Goal: Communication & Community: Answer question/provide support

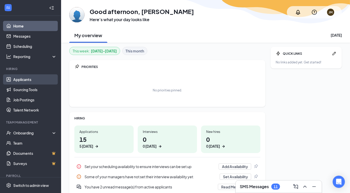
click at [23, 80] on link "Applicants" at bounding box center [34, 79] width 43 height 10
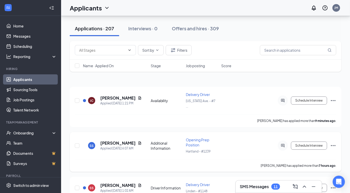
scroll to position [23, 0]
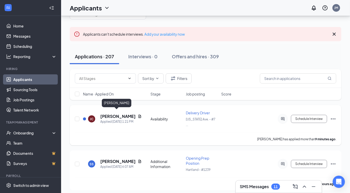
click at [114, 113] on h5 "Joseph Camaj" at bounding box center [117, 116] width 35 height 6
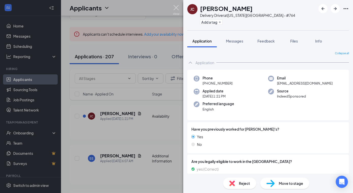
click at [178, 8] on img at bounding box center [176, 10] width 6 height 10
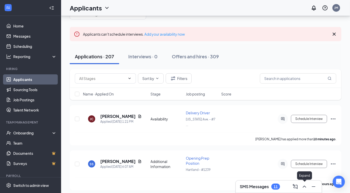
click at [302, 183] on button at bounding box center [304, 186] width 8 height 8
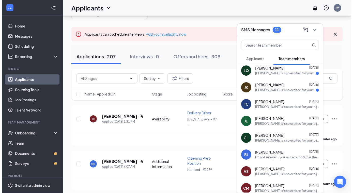
scroll to position [23, 0]
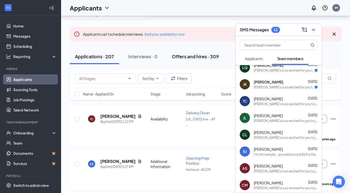
drag, startPoint x: 199, startPoint y: 21, endPoint x: 182, endPoint y: 59, distance: 42.3
click at [121, 158] on h5 "Soraya Streeter" at bounding box center [117, 161] width 35 height 6
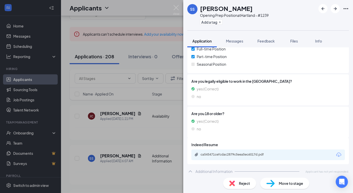
scroll to position [159, 0]
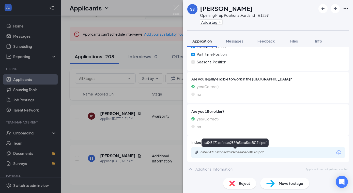
click at [234, 154] on div "ca545471cefcdac2879c5eea5ec6017d.pdf" at bounding box center [236, 152] width 82 height 5
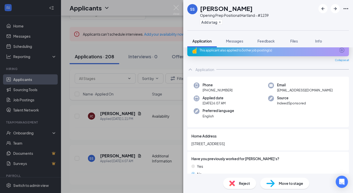
scroll to position [0, 0]
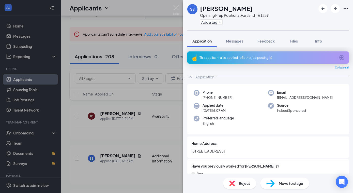
click at [238, 57] on div "This applicant also applied to 3 other job posting(s)" at bounding box center [268, 57] width 136 height 4
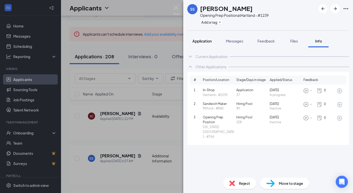
click at [204, 39] on span "Application" at bounding box center [202, 41] width 19 height 5
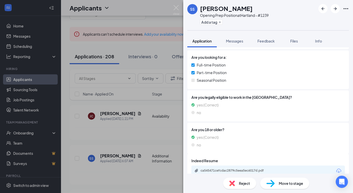
scroll to position [159, 0]
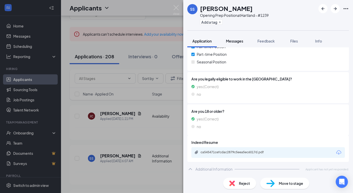
click at [236, 39] on span "Messages" at bounding box center [234, 41] width 17 height 5
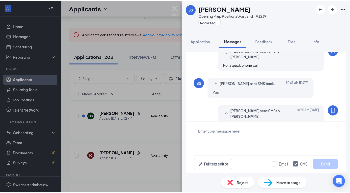
scroll to position [232, 0]
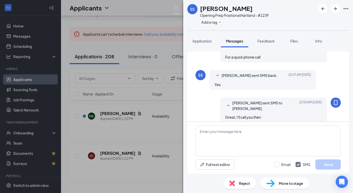
drag, startPoint x: 249, startPoint y: 9, endPoint x: 200, endPoint y: 10, distance: 49.1
click at [200, 10] on div "Soraya Streeter" at bounding box center [234, 8] width 69 height 9
click at [179, 8] on img at bounding box center [176, 10] width 6 height 10
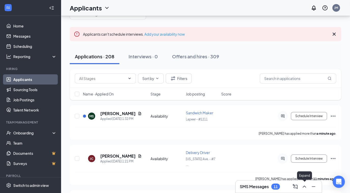
click at [305, 187] on icon "ChevronUp" at bounding box center [304, 186] width 6 height 6
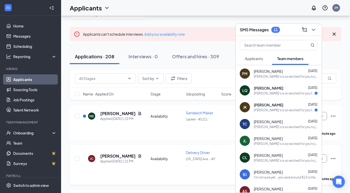
drag, startPoint x: 137, startPoint y: 176, endPoint x: 136, endPoint y: 167, distance: 9.4
click at [136, 176] on div "Joseph Camaj has applied more than 11 minutes ago ." at bounding box center [205, 178] width 261 height 13
click at [313, 29] on icon "ChevronDown" at bounding box center [313, 30] width 6 height 6
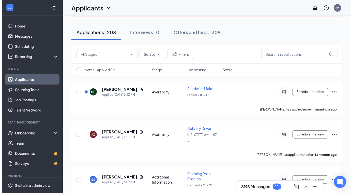
scroll to position [92, 0]
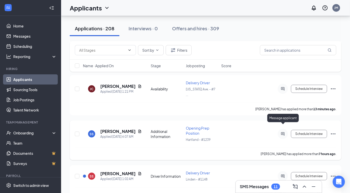
click at [283, 132] on icon "ActiveChat" at bounding box center [282, 133] width 3 height 3
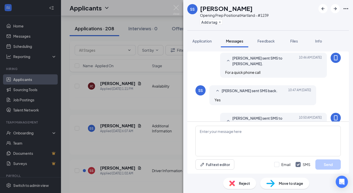
scroll to position [232, 0]
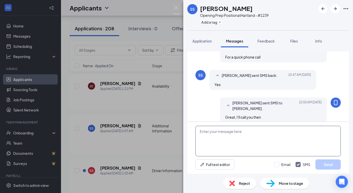
click at [260, 127] on textarea at bounding box center [268, 141] width 145 height 31
type textarea "Hey soraya, just tried calling you from 734-788-5043"
click at [331, 166] on button "Send" at bounding box center [328, 164] width 25 height 10
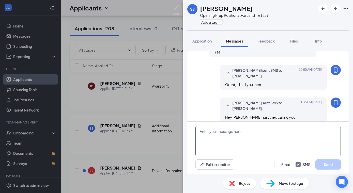
click at [249, 130] on textarea at bounding box center [268, 141] width 145 height 31
type textarea "let me know if you are still available"
click at [325, 165] on button "Send" at bounding box center [328, 164] width 25 height 10
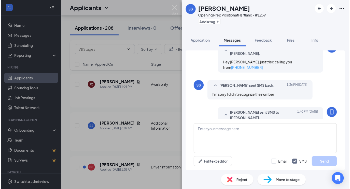
scroll to position [325, 0]
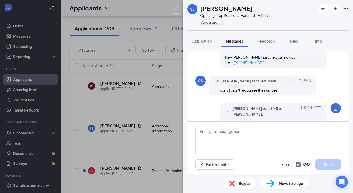
click at [175, 4] on div "SS Soraya Streeter Opening Prep Position at Hartland - #1239 Add a tag Applicat…" at bounding box center [176, 96] width 353 height 193
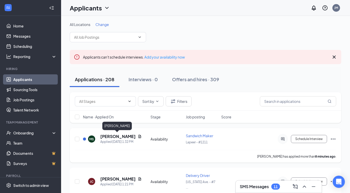
click at [110, 136] on h5 "Mario Sauceda" at bounding box center [117, 137] width 35 height 6
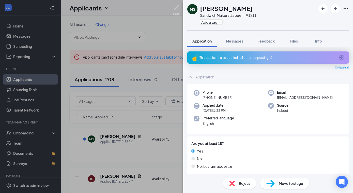
click at [176, 6] on img at bounding box center [176, 10] width 6 height 10
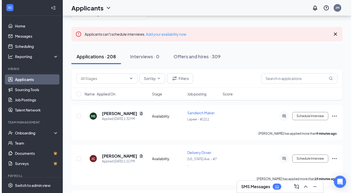
scroll to position [46, 0]
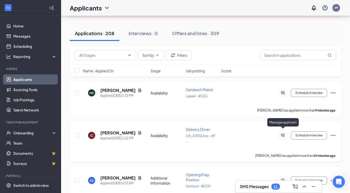
click at [280, 133] on icon "ActiveChat" at bounding box center [282, 135] width 6 height 4
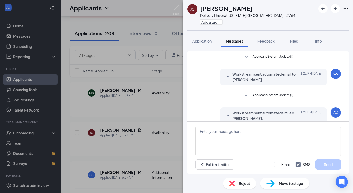
click at [106, 130] on div "JC Joseph Camaj Delivery Driver at Michigan Ave. - #764 Add a tag Application M…" at bounding box center [176, 96] width 353 height 193
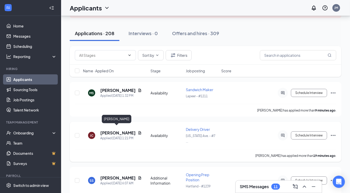
click at [112, 131] on h5 "Joseph Camaj" at bounding box center [117, 133] width 35 height 6
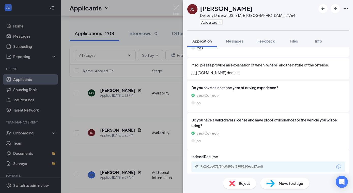
scroll to position [175, 0]
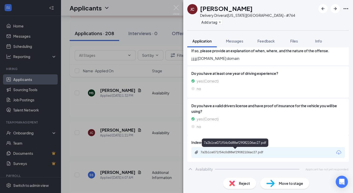
click at [220, 152] on div "7a2b1ce071f54c0d88ef29082106ac27.pdf" at bounding box center [236, 152] width 71 height 4
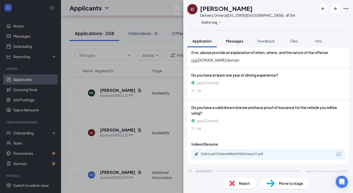
click at [239, 41] on span "Messages" at bounding box center [234, 41] width 17 height 5
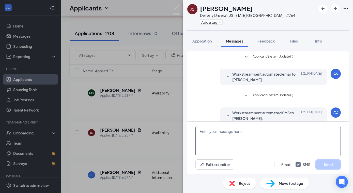
click at [235, 133] on textarea at bounding box center [268, 141] width 145 height 31
click at [262, 128] on textarea "Hi Joe, Jeff from Jimmy Johns here." at bounding box center [268, 141] width 145 height 31
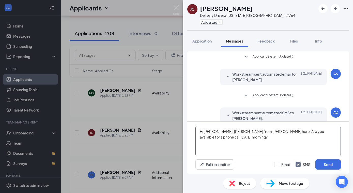
click at [312, 129] on textarea "Hi Joe, Jeff from Jimmy Johns here. Are you available for a phone call tomorrow…" at bounding box center [268, 141] width 145 height 31
type textarea "Hi Joe, Jeff from Jimmy Johns here. Are you available for a phone call this aft…"
click at [327, 162] on button "Send" at bounding box center [328, 164] width 25 height 10
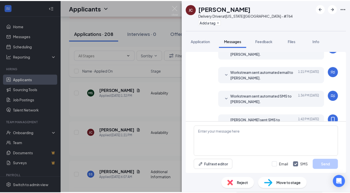
scroll to position [88, 0]
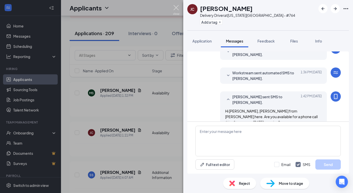
click at [178, 8] on img at bounding box center [176, 10] width 6 height 10
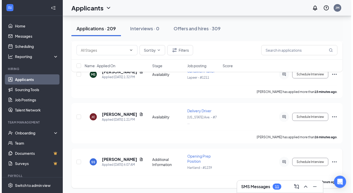
scroll to position [115, 0]
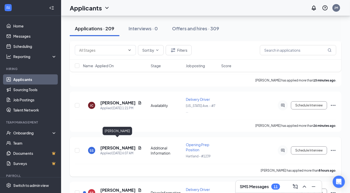
click at [111, 145] on h5 "Soraya Streeter" at bounding box center [117, 148] width 35 height 6
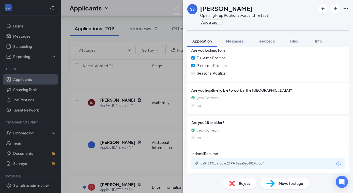
scroll to position [159, 0]
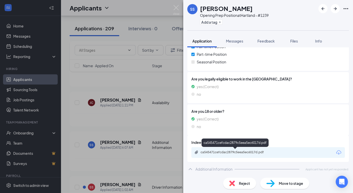
click at [229, 151] on div "ca545471cefcdac2879c5eea5ec6017d.pdf" at bounding box center [236, 152] width 71 height 4
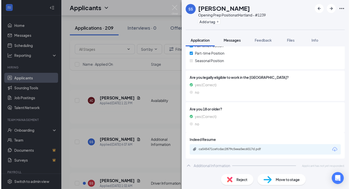
scroll to position [157, 0]
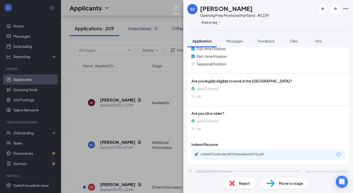
click at [178, 8] on img at bounding box center [176, 10] width 6 height 10
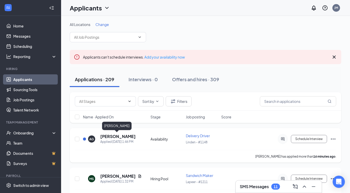
click at [108, 135] on h5 "Alan Gioutsos" at bounding box center [117, 137] width 35 height 6
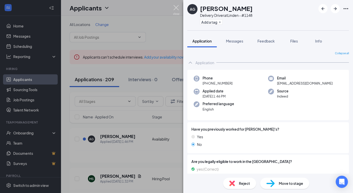
click at [178, 7] on img at bounding box center [176, 10] width 6 height 10
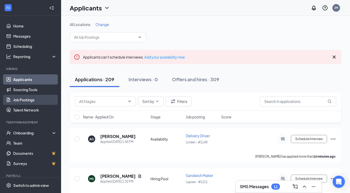
click at [21, 102] on link "Job Postings" at bounding box center [34, 100] width 43 height 10
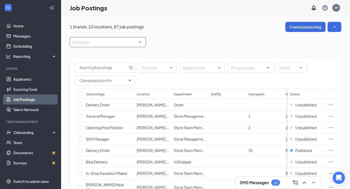
click at [139, 41] on div at bounding box center [105, 42] width 69 height 8
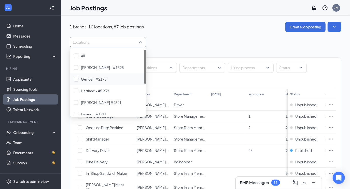
click at [76, 80] on div at bounding box center [76, 79] width 5 height 5
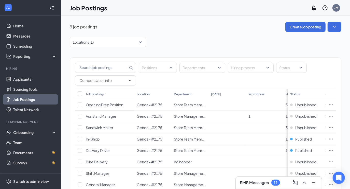
click at [189, 26] on div "9 job postings Create job posting" at bounding box center [205, 27] width 271 height 10
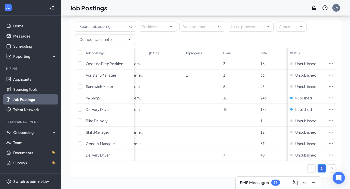
scroll to position [0, 66]
click at [333, 96] on icon "Ellipses" at bounding box center [330, 98] width 5 height 5
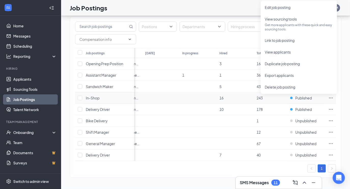
click at [93, 96] on span "In-Shop" at bounding box center [93, 98] width 14 height 5
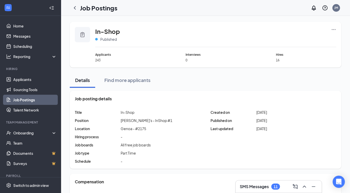
drag, startPoint x: 75, startPoint y: 9, endPoint x: 79, endPoint y: 10, distance: 3.6
click at [75, 9] on icon "ChevronLeft" at bounding box center [75, 8] width 6 height 6
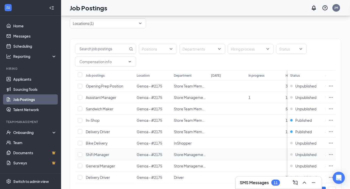
scroll to position [43, 0]
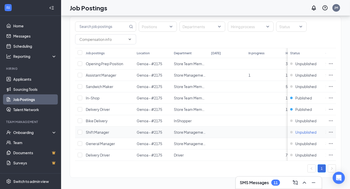
click at [308, 130] on span "Unpublished" at bounding box center [305, 132] width 21 height 5
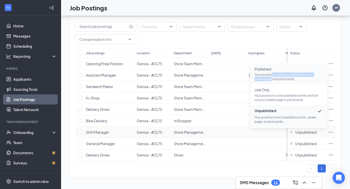
click at [272, 75] on p "Your position is publicly available on your career page and job boards." at bounding box center [288, 77] width 68 height 9
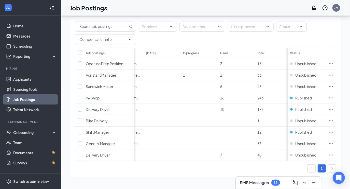
scroll to position [0, 66]
click at [333, 96] on icon "Ellipses" at bounding box center [330, 98] width 5 height 5
click at [308, 96] on span "Published" at bounding box center [303, 98] width 17 height 5
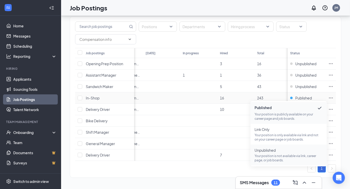
click at [283, 151] on span "Unpublished Your position is not available via link, career page, or job boards." at bounding box center [288, 155] width 68 height 15
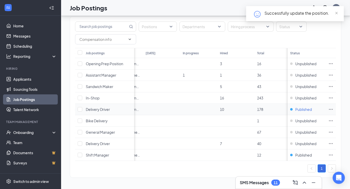
click at [303, 107] on span "Published" at bounding box center [303, 109] width 17 height 5
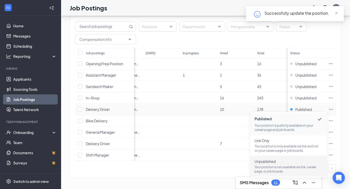
click at [282, 160] on span "Unpublished" at bounding box center [288, 161] width 68 height 5
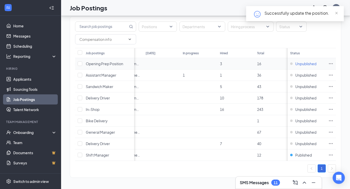
click at [309, 62] on span "Unpublished" at bounding box center [305, 63] width 21 height 5
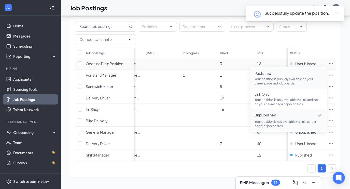
click at [282, 78] on p "Your position is publicly available on your career page and job boards." at bounding box center [288, 81] width 68 height 9
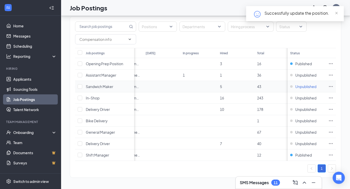
click at [307, 84] on span "Unpublished" at bounding box center [305, 86] width 21 height 5
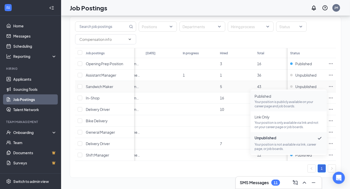
click at [270, 96] on span "Published" at bounding box center [288, 96] width 68 height 5
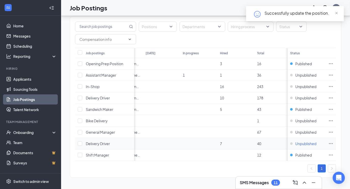
click at [309, 141] on span "Unpublished" at bounding box center [305, 143] width 21 height 5
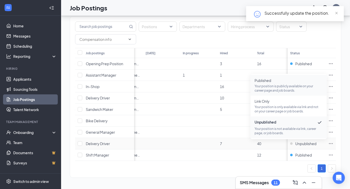
click at [275, 89] on p "Your position is publicly available on your career page and job boards." at bounding box center [288, 88] width 68 height 9
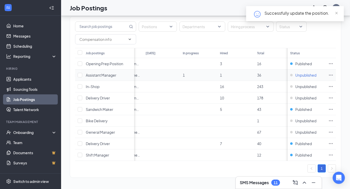
click at [307, 73] on span "Unpublished" at bounding box center [305, 75] width 21 height 5
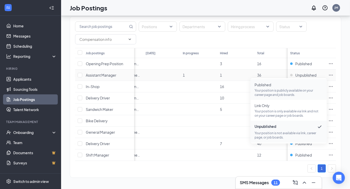
click at [279, 88] on p "Your position is publicly available on your career page and job boards." at bounding box center [288, 92] width 68 height 9
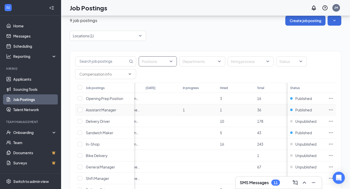
scroll to position [0, 0]
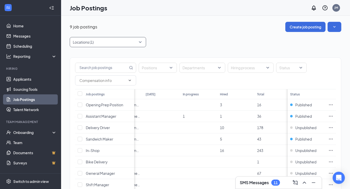
click at [139, 42] on div at bounding box center [105, 42] width 69 height 8
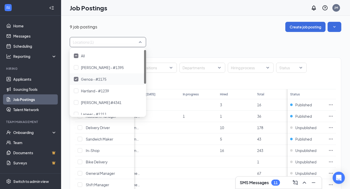
click at [76, 79] on img at bounding box center [76, 79] width 3 height 2
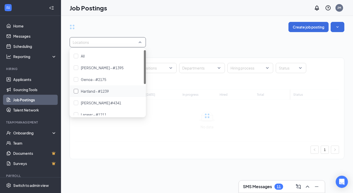
click at [77, 90] on div at bounding box center [76, 91] width 5 height 5
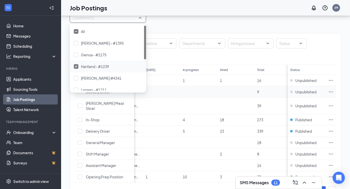
scroll to position [43, 0]
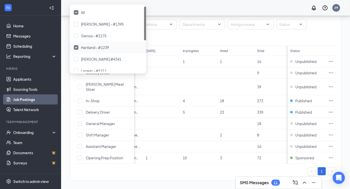
click at [75, 48] on div at bounding box center [76, 47] width 5 height 5
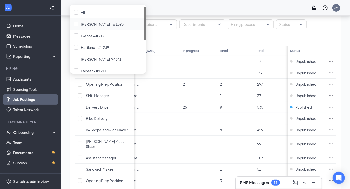
click at [76, 24] on div at bounding box center [76, 24] width 5 height 5
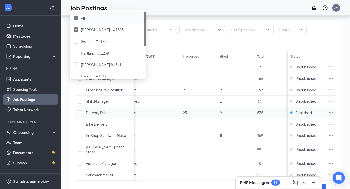
scroll to position [46, 0]
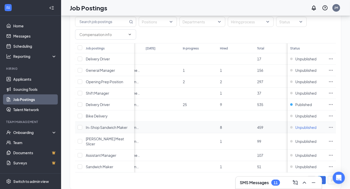
click at [307, 126] on span "Unpublished" at bounding box center [305, 127] width 21 height 5
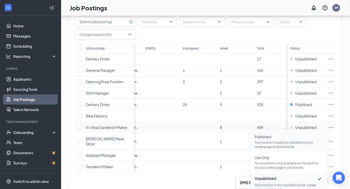
click at [288, 145] on p "Your position is publicly available on your career page and job boards." at bounding box center [288, 145] width 68 height 9
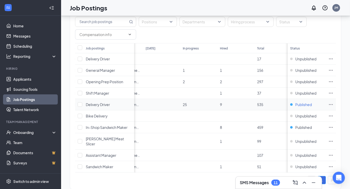
click at [305, 105] on span "Published" at bounding box center [303, 104] width 17 height 5
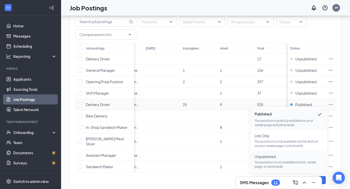
click at [277, 158] on span "Unpublished" at bounding box center [288, 156] width 68 height 5
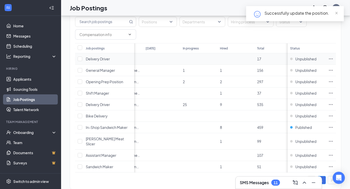
click at [307, 62] on td "Unpublished" at bounding box center [306, 58] width 38 height 11
click at [307, 59] on span "Unpublished" at bounding box center [305, 58] width 21 height 5
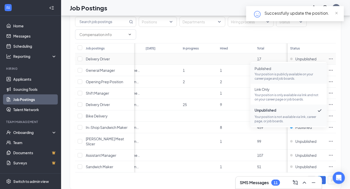
click at [283, 70] on span "Published" at bounding box center [288, 68] width 68 height 5
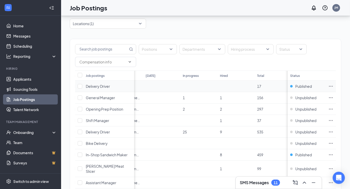
scroll to position [0, 0]
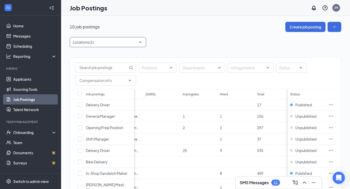
click at [140, 42] on div at bounding box center [105, 42] width 69 height 8
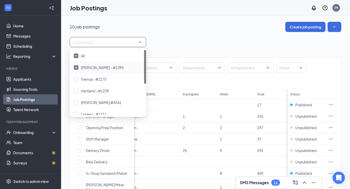
click at [77, 69] on div at bounding box center [76, 67] width 5 height 5
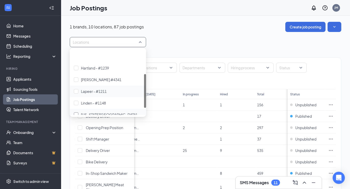
scroll to position [46, 0]
click at [77, 92] on div at bounding box center [76, 92] width 5 height 5
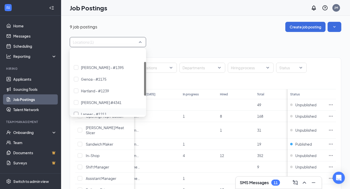
scroll to position [23, 0]
click at [185, 41] on div "Locations (1)" at bounding box center [205, 42] width 271 height 10
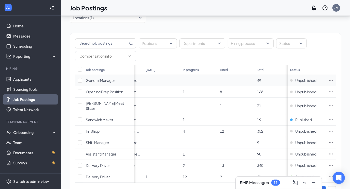
scroll to position [43, 0]
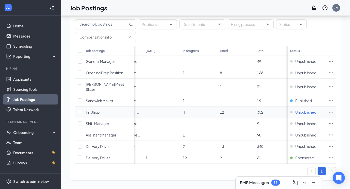
click at [306, 110] on span "Unpublished" at bounding box center [305, 112] width 21 height 5
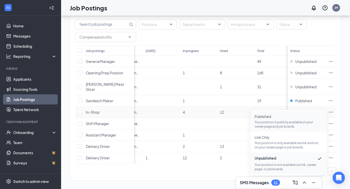
click at [293, 120] on span "Published Your position is publicly available on your career page and job board…" at bounding box center [288, 121] width 68 height 15
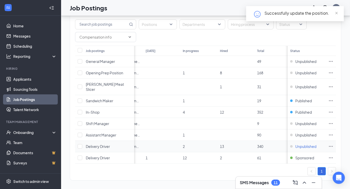
click at [307, 144] on span "Unpublished" at bounding box center [305, 146] width 21 height 5
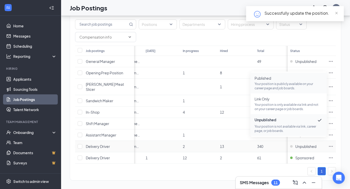
click at [276, 85] on p "Your position is publicly available on your career page and job boards." at bounding box center [288, 86] width 68 height 9
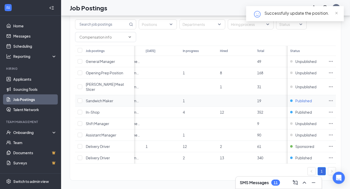
click at [307, 98] on span "Published" at bounding box center [303, 100] width 17 height 5
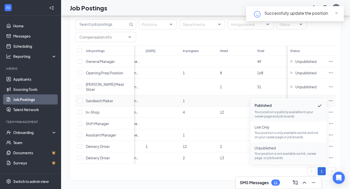
click at [275, 151] on span "Unpublished Your position is not available via link, career page, or job boards." at bounding box center [288, 153] width 68 height 15
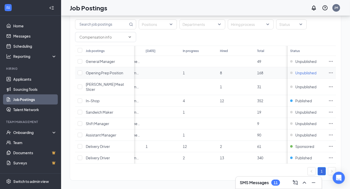
click at [312, 73] on span "Unpublished" at bounding box center [305, 72] width 21 height 5
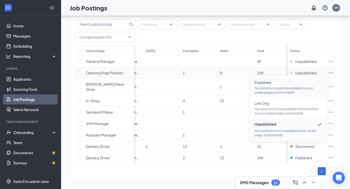
click at [263, 89] on p "Your position is publicly available on your career page and job boards." at bounding box center [288, 90] width 68 height 9
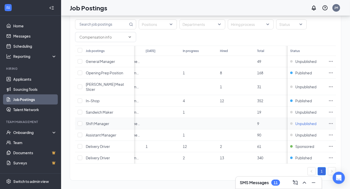
click at [306, 121] on span "Unpublished" at bounding box center [305, 123] width 21 height 5
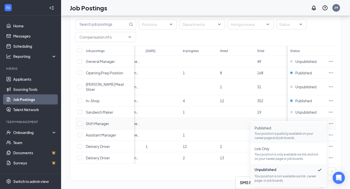
click at [270, 133] on p "Your position is publicly available on your career page and job boards." at bounding box center [288, 136] width 68 height 9
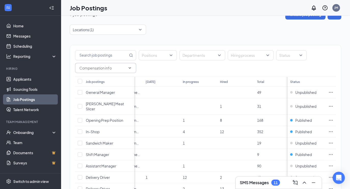
scroll to position [0, 0]
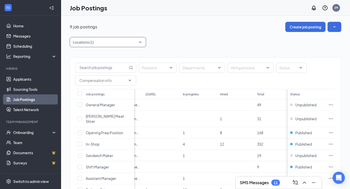
click at [144, 42] on div "Locations (1)" at bounding box center [108, 42] width 76 height 10
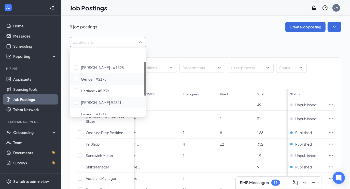
scroll to position [60, 0]
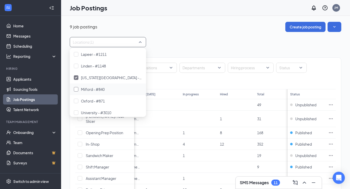
click at [77, 90] on div at bounding box center [76, 89] width 5 height 5
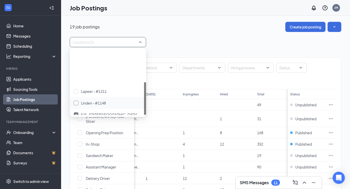
scroll to position [64, 0]
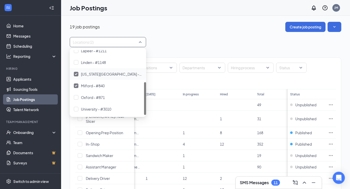
click at [76, 74] on img at bounding box center [76, 74] width 3 height 2
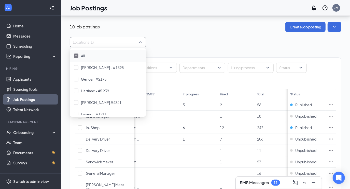
scroll to position [46, 0]
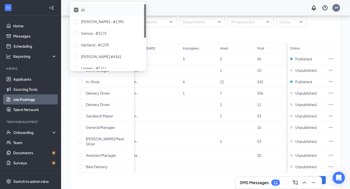
click at [221, 32] on div "Positions Departments Hiring process Status" at bounding box center [205, 28] width 261 height 23
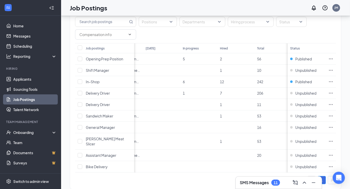
scroll to position [0, 0]
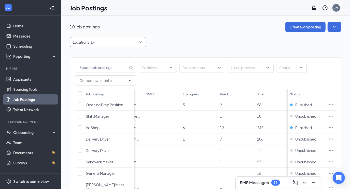
click at [142, 42] on div "Locations (1)" at bounding box center [108, 42] width 76 height 10
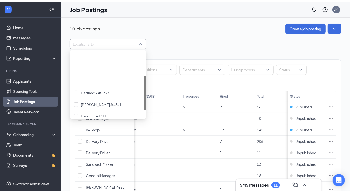
scroll to position [64, 0]
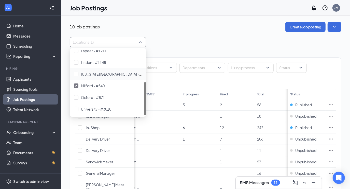
click at [225, 39] on div "Locations (1)" at bounding box center [205, 42] width 271 height 10
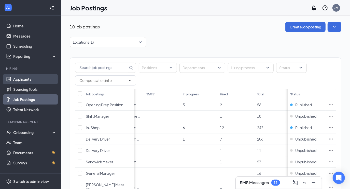
drag, startPoint x: 36, startPoint y: 79, endPoint x: 45, endPoint y: 76, distance: 9.3
click at [36, 79] on link "Applicants" at bounding box center [34, 79] width 43 height 10
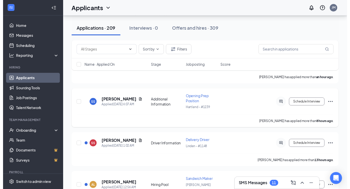
scroll to position [185, 0]
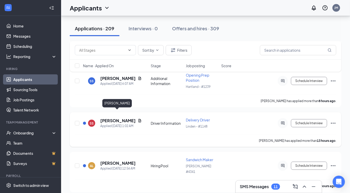
click at [123, 118] on h5 "Shmarile Smith" at bounding box center [117, 121] width 35 height 6
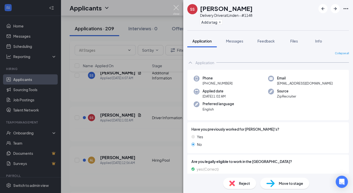
click at [175, 8] on img at bounding box center [176, 10] width 6 height 10
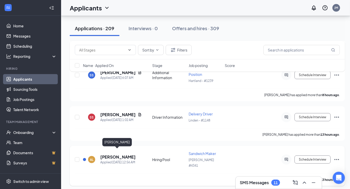
click at [116, 155] on h5 "alyvia lewinski" at bounding box center [117, 158] width 35 height 6
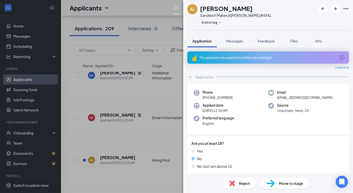
click at [176, 9] on img at bounding box center [176, 10] width 6 height 10
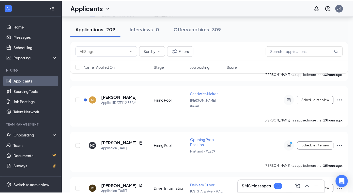
scroll to position [277, 0]
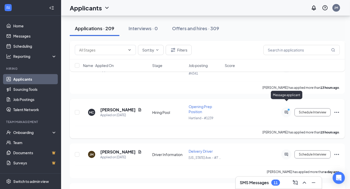
click at [286, 109] on icon "PrimaryDot" at bounding box center [289, 111] width 6 height 4
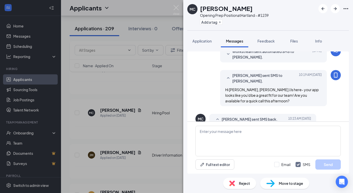
scroll to position [142, 0]
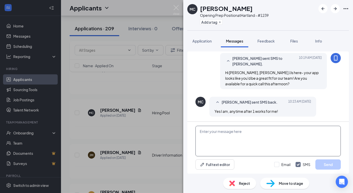
click at [247, 131] on textarea at bounding box center [268, 141] width 145 height 31
type textarea "Does right now work?"
click at [327, 165] on button "Send" at bounding box center [328, 164] width 25 height 10
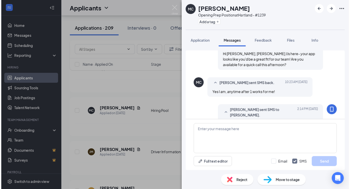
scroll to position [175, 0]
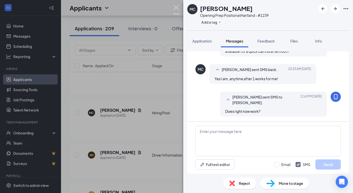
click at [178, 7] on img at bounding box center [176, 10] width 6 height 10
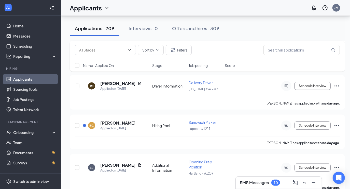
scroll to position [347, 0]
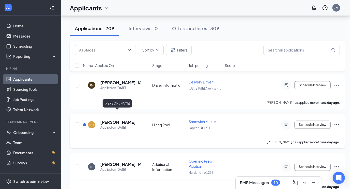
click at [121, 120] on h5 "Briana Conatser" at bounding box center [117, 123] width 35 height 6
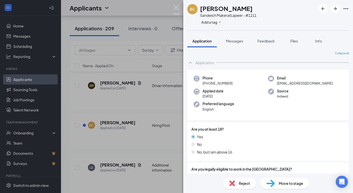
click at [176, 8] on img at bounding box center [176, 10] width 6 height 10
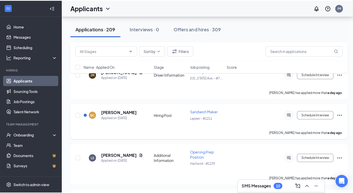
scroll to position [370, 0]
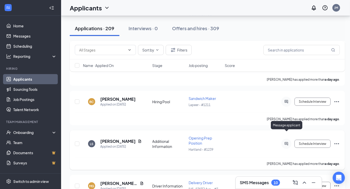
click at [284, 142] on icon "ActiveChat" at bounding box center [286, 144] width 6 height 4
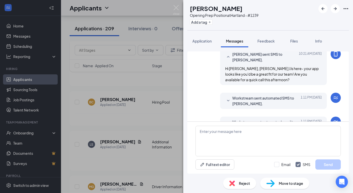
scroll to position [213, 0]
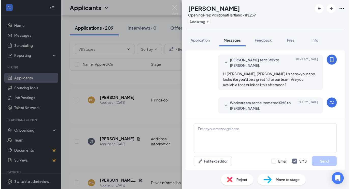
scroll to position [236, 0]
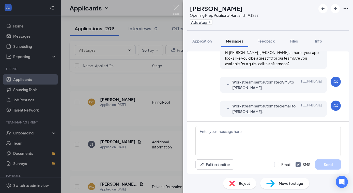
click at [177, 7] on img at bounding box center [176, 10] width 6 height 10
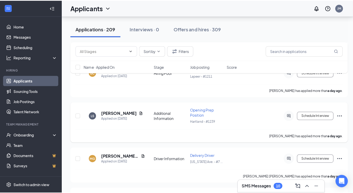
scroll to position [416, 0]
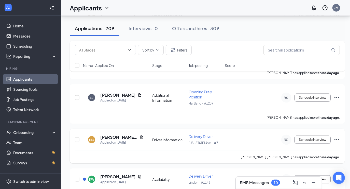
click at [286, 135] on div at bounding box center [286, 140] width 10 height 10
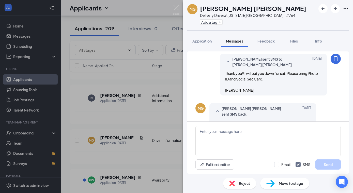
scroll to position [137, 0]
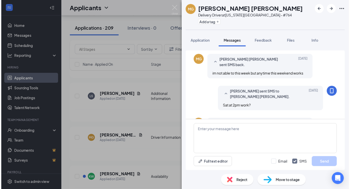
scroll to position [68, 0]
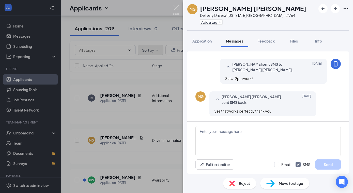
drag, startPoint x: 179, startPoint y: 6, endPoint x: 157, endPoint y: 52, distance: 51.2
click at [179, 6] on img at bounding box center [176, 10] width 6 height 10
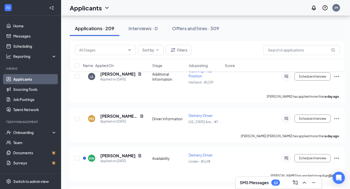
scroll to position [462, 0]
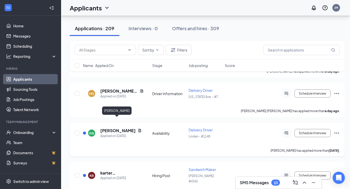
click at [112, 128] on h5 "kianna walker" at bounding box center [117, 131] width 35 height 6
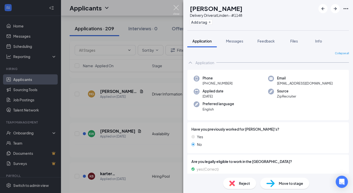
click at [177, 7] on img at bounding box center [176, 10] width 6 height 10
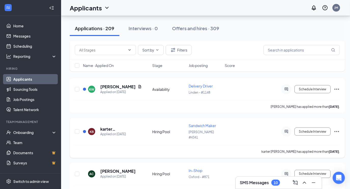
scroll to position [509, 0]
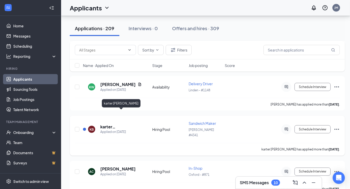
click at [113, 124] on h5 "karter bovee" at bounding box center [121, 127] width 43 height 6
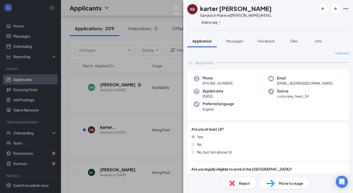
click at [178, 8] on img at bounding box center [176, 10] width 6 height 10
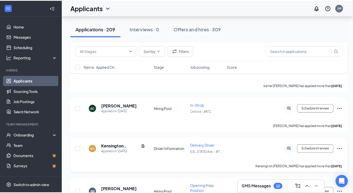
scroll to position [601, 0]
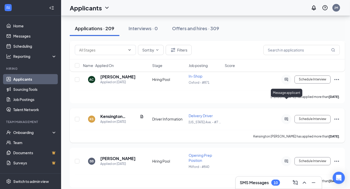
click at [285, 117] on icon "ActiveChat" at bounding box center [286, 119] width 6 height 4
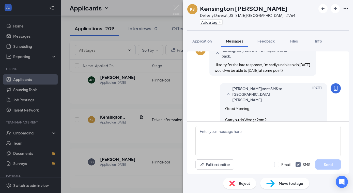
scroll to position [225, 0]
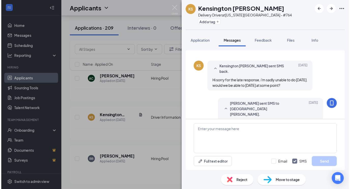
scroll to position [179, 0]
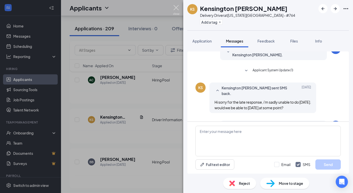
click at [176, 8] on img at bounding box center [176, 10] width 6 height 10
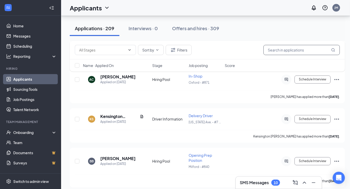
click at [287, 50] on input "text" at bounding box center [301, 50] width 76 height 10
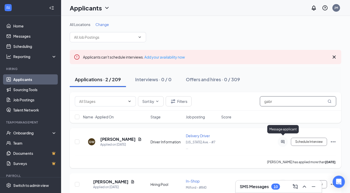
type input "gabr"
click at [281, 140] on icon "ActiveChat" at bounding box center [282, 141] width 3 height 3
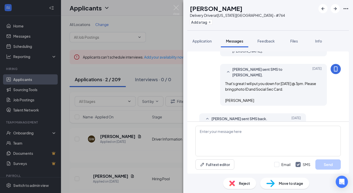
scroll to position [231, 0]
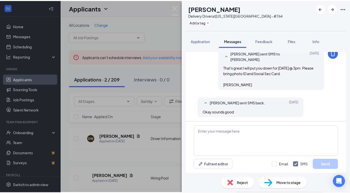
scroll to position [254, 0]
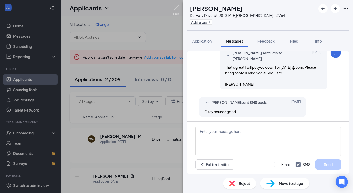
drag, startPoint x: 174, startPoint y: 8, endPoint x: 178, endPoint y: 16, distance: 9.0
click at [174, 8] on img at bounding box center [176, 10] width 6 height 10
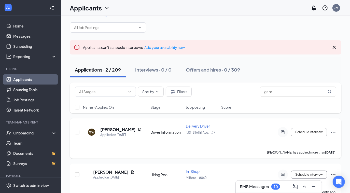
scroll to position [14, 0]
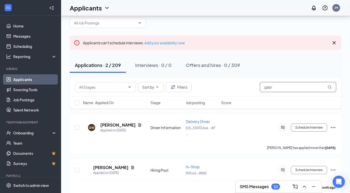
drag, startPoint x: 278, startPoint y: 86, endPoint x: 257, endPoint y: 88, distance: 20.5
click at [258, 88] on div "Sort by Filters gabr" at bounding box center [205, 87] width 261 height 10
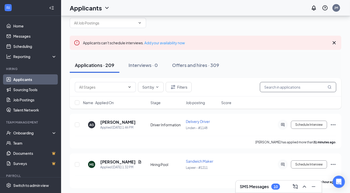
click at [278, 83] on input "text" at bounding box center [298, 87] width 76 height 10
click at [267, 65] on div "Applications · 209 Interviews · 0 Offers and hires · 309" at bounding box center [205, 64] width 271 height 15
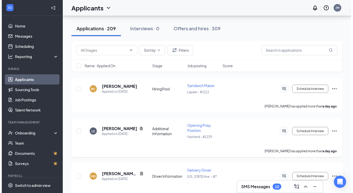
scroll to position [407, 0]
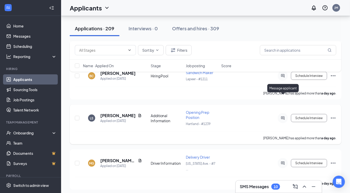
click at [283, 116] on icon "ActiveChat" at bounding box center [282, 118] width 6 height 4
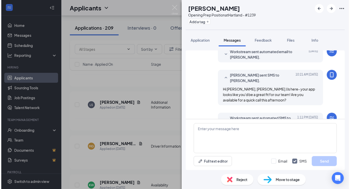
scroll to position [190, 0]
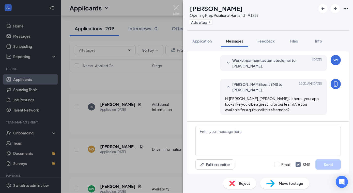
click at [177, 6] on img at bounding box center [176, 10] width 6 height 10
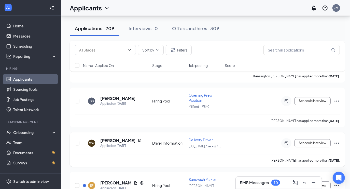
scroll to position [685, 0]
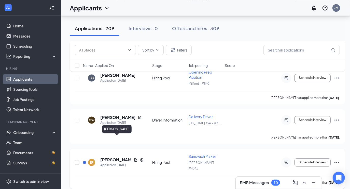
click at [115, 157] on h5 "Elizabeth Fuhr" at bounding box center [115, 160] width 31 height 6
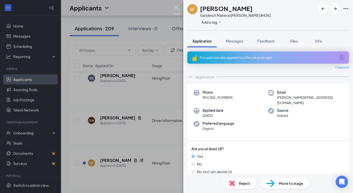
click at [174, 7] on img at bounding box center [176, 10] width 6 height 10
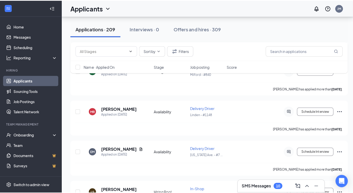
scroll to position [916, 0]
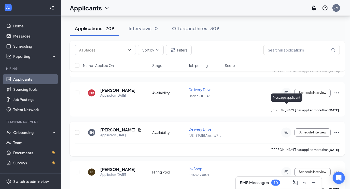
click at [285, 131] on icon "ActiveChat" at bounding box center [285, 132] width 3 height 3
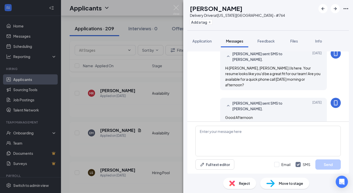
scroll to position [93, 0]
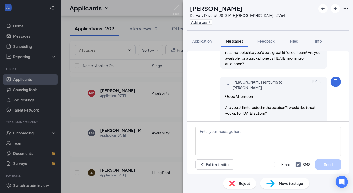
scroll to position [139, 0]
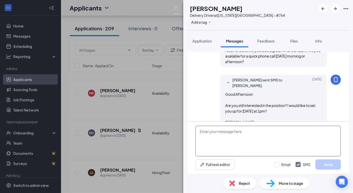
click at [261, 126] on textarea at bounding box center [268, 141] width 145 height 31
type textarea "Hey ellie did we ever connect?"
click at [318, 161] on button "Send" at bounding box center [328, 164] width 25 height 10
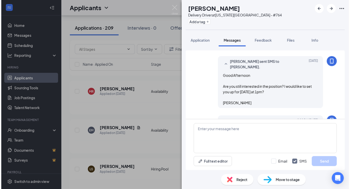
scroll to position [167, 0]
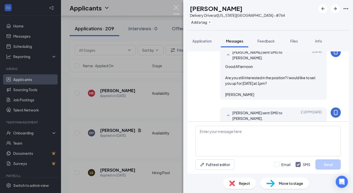
click at [178, 11] on img at bounding box center [176, 10] width 6 height 10
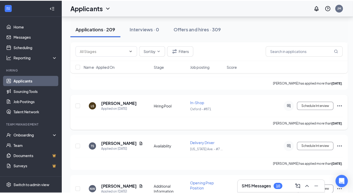
scroll to position [985, 0]
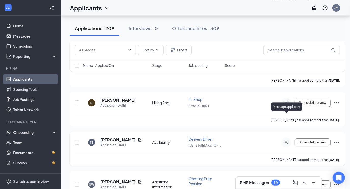
click at [287, 141] on icon "ActiveChat" at bounding box center [285, 142] width 3 height 3
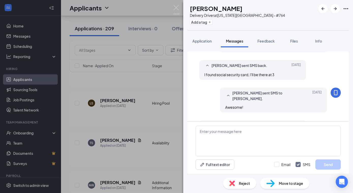
scroll to position [238, 0]
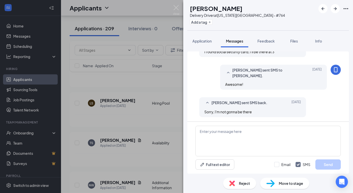
scroll to position [307, 0]
click at [247, 130] on textarea at bounding box center [268, 141] width 145 height 31
type textarea "did this get rescheduled?"
click at [328, 162] on button "Send" at bounding box center [328, 164] width 25 height 10
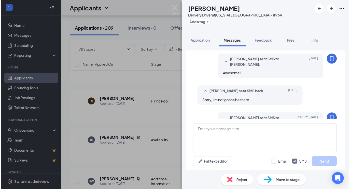
scroll to position [335, 0]
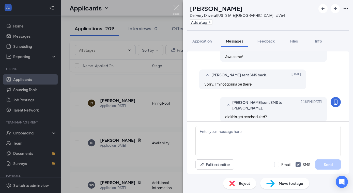
click at [177, 7] on img at bounding box center [176, 10] width 6 height 10
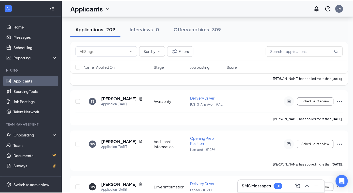
scroll to position [1031, 0]
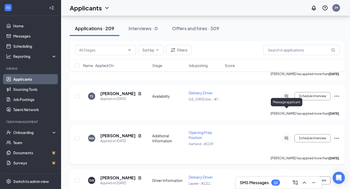
click at [287, 137] on icon "ActiveChat" at bounding box center [286, 139] width 6 height 4
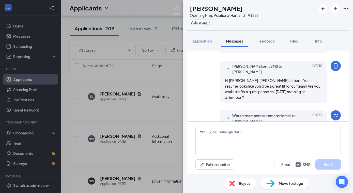
scroll to position [167, 0]
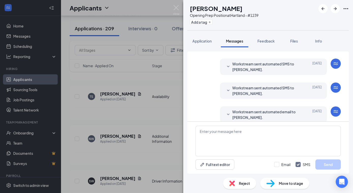
scroll to position [190, 0]
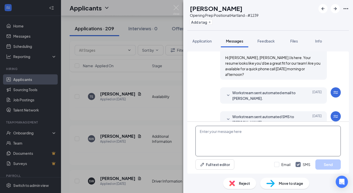
click at [221, 135] on textarea at bounding box center [268, 141] width 145 height 31
type textarea "Hi Nolan, JJs here, are you still looking for a job?"
click at [327, 164] on button "Send" at bounding box center [328, 164] width 25 height 10
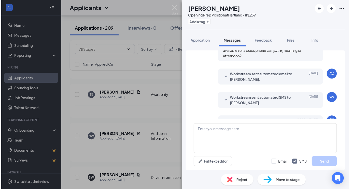
scroll to position [218, 0]
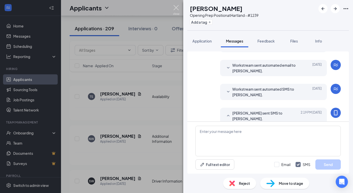
click at [175, 8] on img at bounding box center [176, 10] width 6 height 10
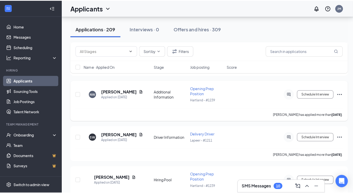
scroll to position [1101, 0]
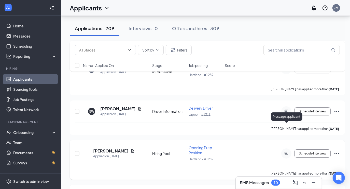
click at [287, 152] on icon "ActiveChat" at bounding box center [285, 153] width 3 height 3
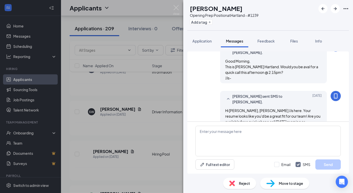
scroll to position [154, 0]
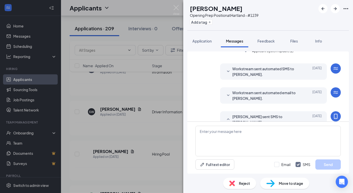
scroll to position [38, 0]
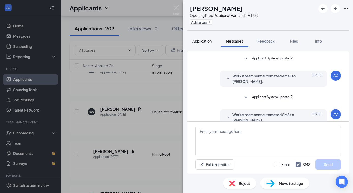
click at [204, 40] on span "Application" at bounding box center [202, 41] width 19 height 5
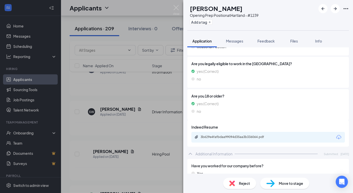
scroll to position [185, 0]
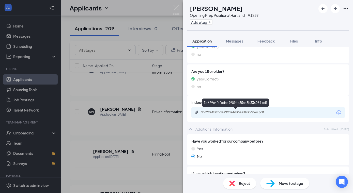
click at [234, 113] on div "3b629e4fafbdaa99094d35aa3b336064.pdf" at bounding box center [236, 112] width 71 height 4
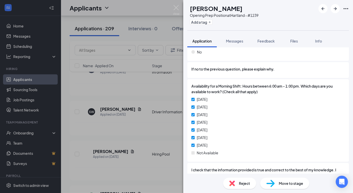
scroll to position [574, 0]
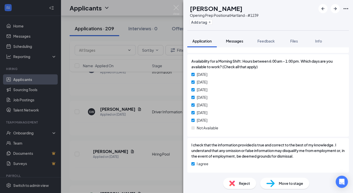
click at [233, 41] on span "Messages" at bounding box center [234, 41] width 17 height 5
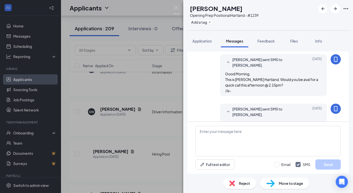
scroll to position [154, 0]
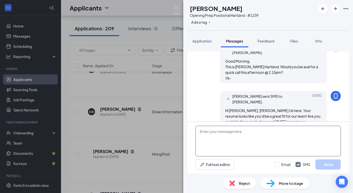
click at [240, 130] on textarea at bounding box center [268, 141] width 145 height 31
type textarea "Chris are you still looking for a job? -JJs"
click at [330, 164] on button "Send" at bounding box center [328, 164] width 25 height 10
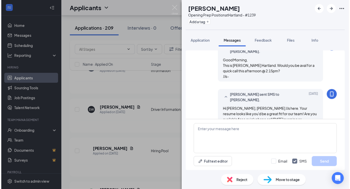
scroll to position [187, 0]
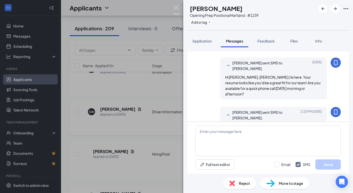
drag, startPoint x: 175, startPoint y: 7, endPoint x: 191, endPoint y: 82, distance: 77.4
click at [175, 7] on img at bounding box center [176, 10] width 6 height 10
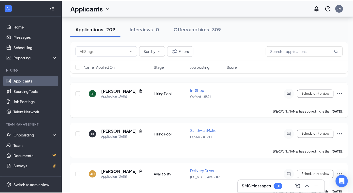
scroll to position [1216, 0]
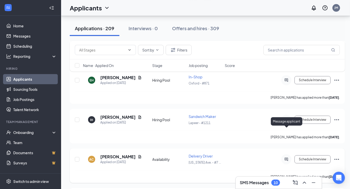
click at [287, 158] on icon "ActiveChat" at bounding box center [286, 160] width 6 height 4
click at [286, 158] on icon "ActiveChat" at bounding box center [286, 160] width 6 height 4
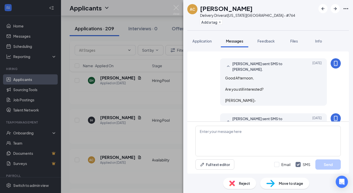
scroll to position [172, 0]
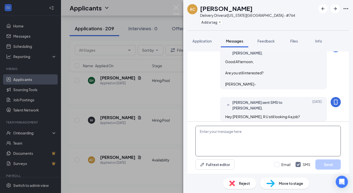
click at [238, 129] on textarea at bounding box center [268, 141] width 145 height 31
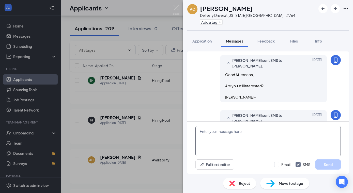
scroll to position [172, 0]
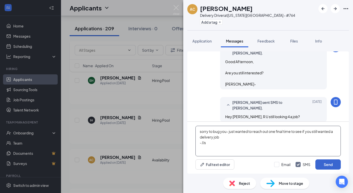
type textarea "sorry to bug you- just wanted to reach out one final time to see if you still w…"
click at [322, 164] on button "Send" at bounding box center [328, 164] width 25 height 10
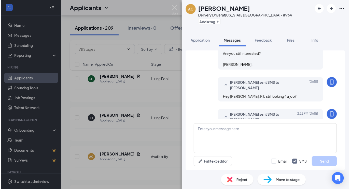
scroll to position [210, 0]
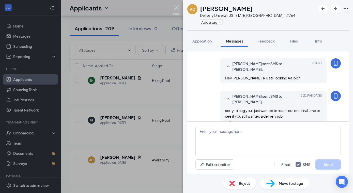
click at [177, 7] on img at bounding box center [176, 10] width 6 height 10
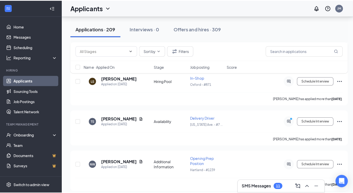
scroll to position [985, 0]
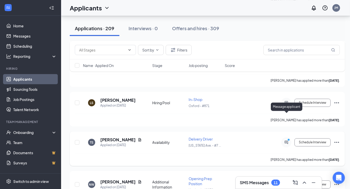
click at [288, 139] on icon "PrimaryDot" at bounding box center [289, 141] width 6 height 4
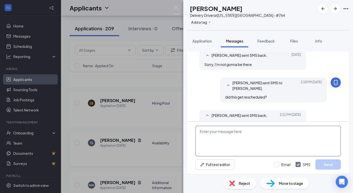
scroll to position [280, 0]
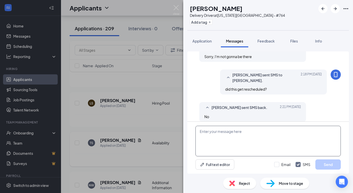
click at [222, 133] on textarea at bounding box center [268, 141] width 145 height 31
type textarea "Are still interested in the job?"
click at [323, 165] on button "Send" at bounding box center [328, 164] width 25 height 10
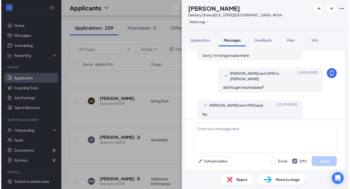
scroll to position [307, 0]
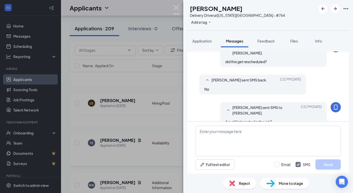
click at [175, 8] on img at bounding box center [176, 10] width 6 height 10
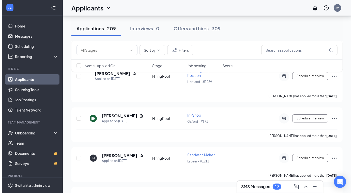
scroll to position [1225, 0]
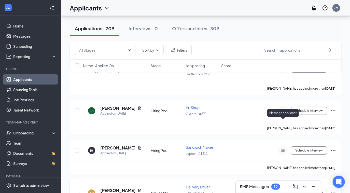
click at [284, 189] on icon "PrimaryDot" at bounding box center [286, 191] width 6 height 4
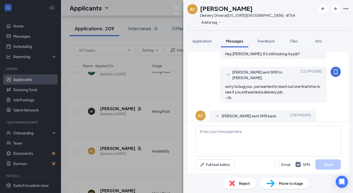
scroll to position [254, 0]
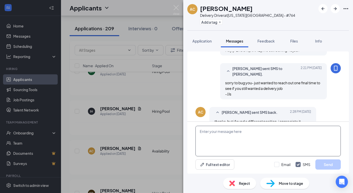
click at [261, 129] on textarea at bounding box center [268, 141] width 145 height 31
type textarea "thanks for letting us know! good luck on the new position"
click at [324, 167] on button "Send" at bounding box center [328, 164] width 25 height 10
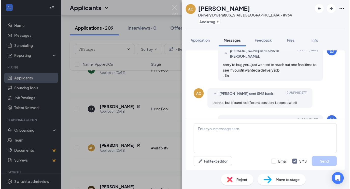
scroll to position [282, 0]
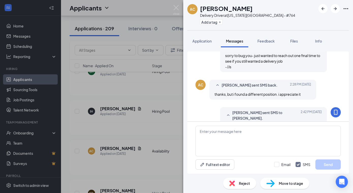
click at [173, 8] on div "AC Alex Coughlin Delivery Driver at Michigan Ave. - #764 Add a tag Application …" at bounding box center [176, 96] width 353 height 193
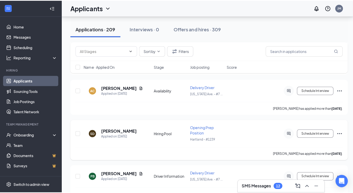
scroll to position [1294, 0]
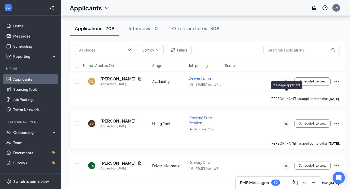
click at [284, 122] on icon "ActiveChat" at bounding box center [286, 124] width 6 height 4
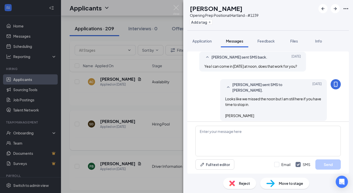
scroll to position [288, 0]
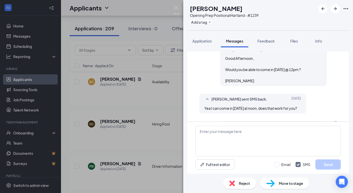
scroll to position [219, 0]
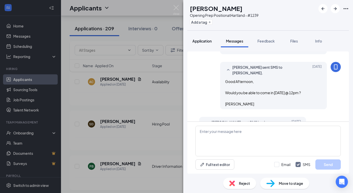
click at [205, 41] on span "Application" at bounding box center [202, 41] width 19 height 5
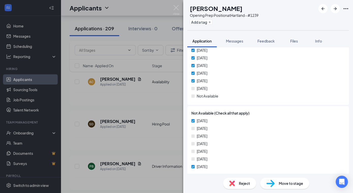
scroll to position [593, 0]
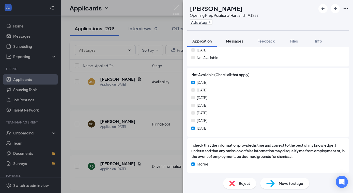
click at [231, 42] on span "Messages" at bounding box center [234, 41] width 17 height 5
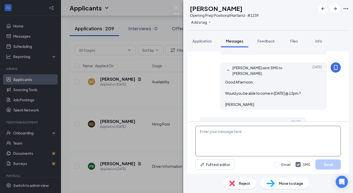
scroll to position [288, 0]
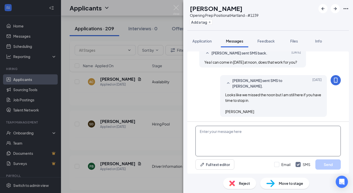
click at [213, 130] on textarea at bounding box center [268, 141] width 145 height 31
type textarea "Hi Sebastian, are you still interested in the position? -JJs"
click at [321, 163] on button "Send" at bounding box center [328, 164] width 25 height 10
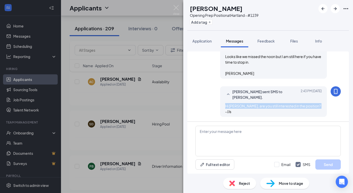
drag, startPoint x: 230, startPoint y: 111, endPoint x: 219, endPoint y: 104, distance: 13.3
click at [220, 104] on div "Jeff Martin sent SMS to Sebastian Dembowsmi. Today 2:43 PM Hi Sebastian, are yo…" at bounding box center [273, 101] width 107 height 31
drag, startPoint x: 219, startPoint y: 104, endPoint x: 225, endPoint y: 105, distance: 6.0
copy span "Hi Sebastian, are you still interested in the position? -JJs"
click at [177, 5] on img at bounding box center [176, 10] width 6 height 10
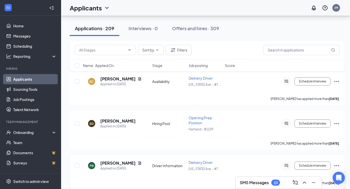
click at [284, 164] on icon "ActiveChat" at bounding box center [286, 166] width 6 height 4
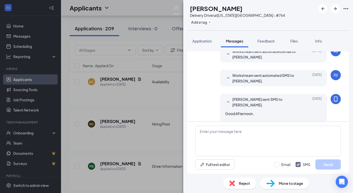
scroll to position [281, 0]
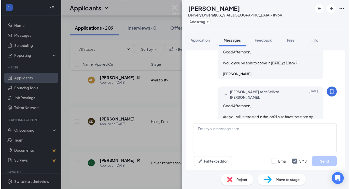
scroll to position [281, 0]
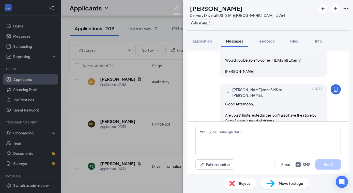
drag, startPoint x: 175, startPoint y: 6, endPoint x: 214, endPoint y: 52, distance: 60.1
click at [175, 7] on img at bounding box center [176, 10] width 6 height 10
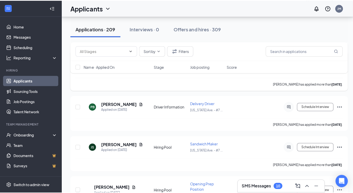
scroll to position [1364, 0]
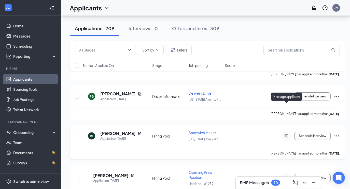
click at [289, 134] on icon "ActiveChat" at bounding box center [286, 136] width 6 height 4
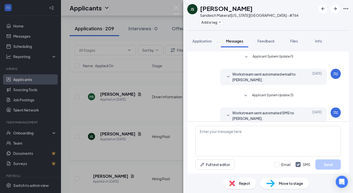
scroll to position [108, 0]
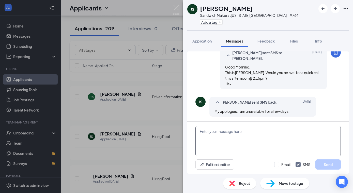
click at [229, 130] on textarea at bounding box center [268, 141] width 145 height 31
paste textarea "Hi Sebastian, are you still interested in the position? -JJs"
click at [221, 131] on textarea "Hi Sebastian, are you still interested in the position? -JJs" at bounding box center [268, 141] width 145 height 31
type textarea "Hi Jakob, are you still interested in the position? -JJs"
click at [320, 162] on button "Send" at bounding box center [328, 164] width 25 height 10
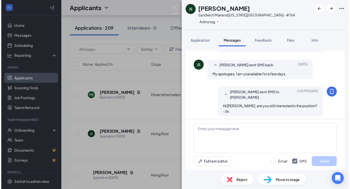
scroll to position [146, 0]
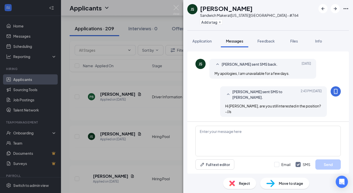
click at [181, 8] on div "JS Jakob Sheridan Sandwich Maker at Michigan Ave. - #764 Add a tag Application …" at bounding box center [176, 96] width 353 height 193
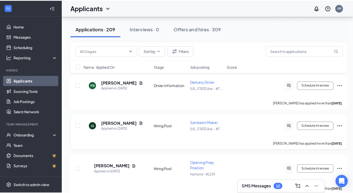
scroll to position [1387, 0]
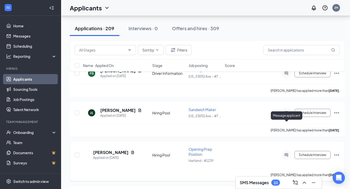
click at [287, 153] on icon "ActiveChat" at bounding box center [286, 155] width 6 height 4
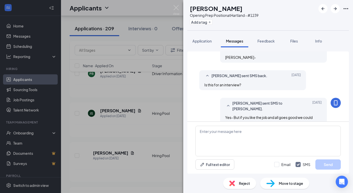
scroll to position [310, 0]
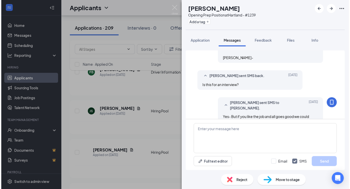
scroll to position [310, 0]
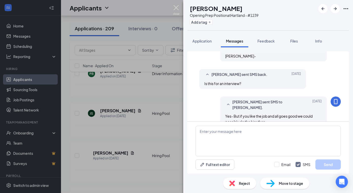
click at [175, 8] on img at bounding box center [176, 10] width 6 height 10
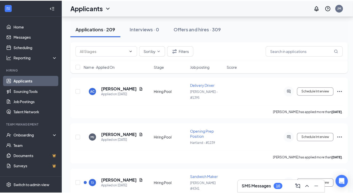
scroll to position [1503, 0]
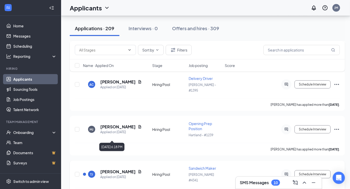
click at [114, 175] on div "Applied on Oct 7" at bounding box center [120, 177] width 41 height 5
click at [114, 169] on h5 "Tabitha Jackson" at bounding box center [117, 172] width 35 height 6
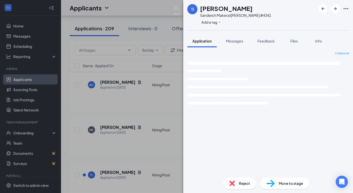
click at [177, 7] on img at bounding box center [176, 10] width 6 height 10
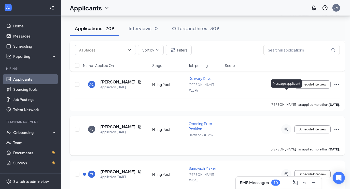
click at [284, 128] on icon "ActiveChat" at bounding box center [286, 130] width 6 height 4
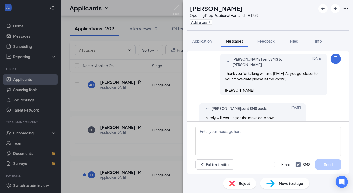
scroll to position [225, 0]
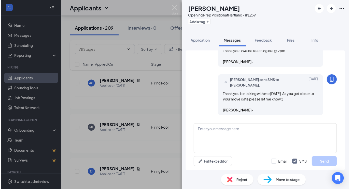
scroll to position [225, 0]
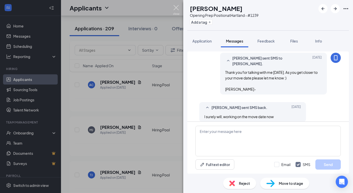
click at [177, 6] on img at bounding box center [176, 10] width 6 height 10
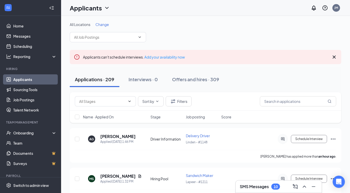
click at [334, 57] on icon "Cross" at bounding box center [334, 57] width 6 height 6
